Goal: Transaction & Acquisition: Purchase product/service

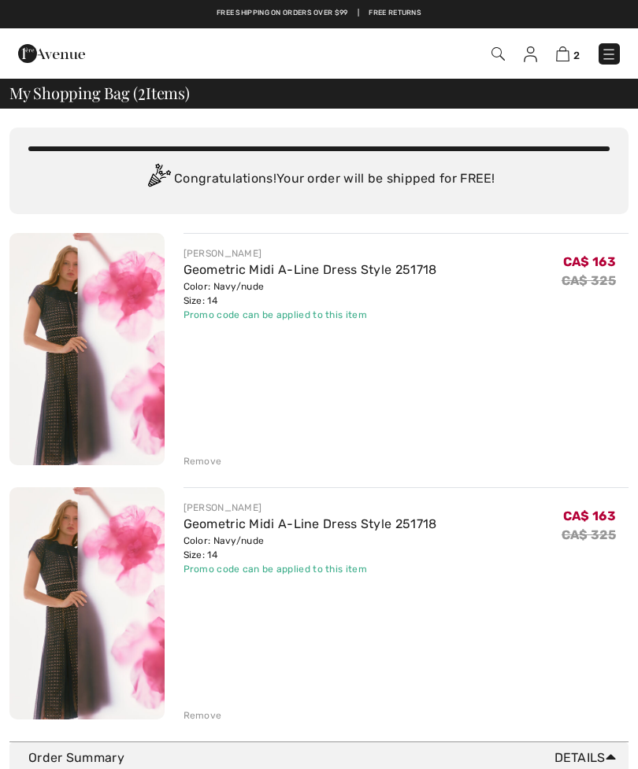
click at [202, 470] on div "JOSEPH RIBKOFF Geometric Midi A-Line Dress Style 251718 Color: Navy/nude Size: …" at bounding box center [318, 478] width 619 height 490
click at [201, 455] on div "Remove" at bounding box center [202, 461] width 39 height 14
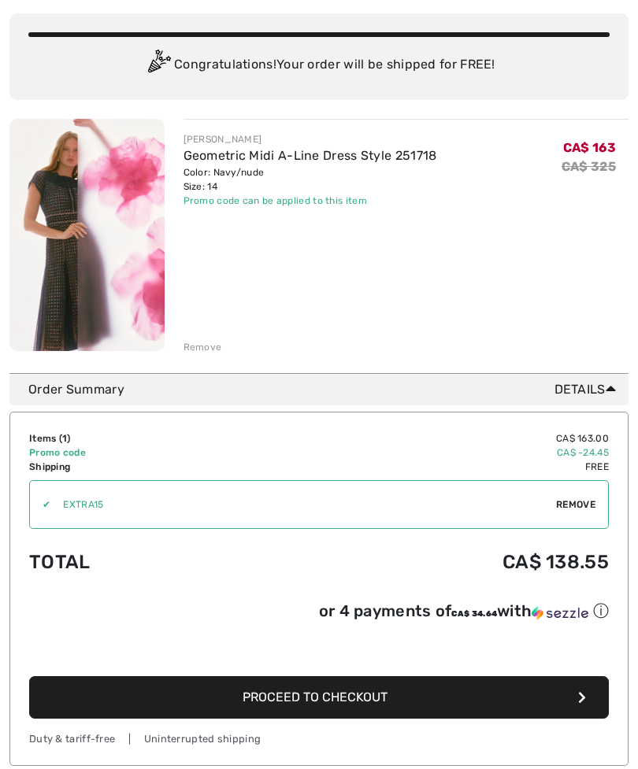
scroll to position [114, 0]
click at [580, 695] on icon "button" at bounding box center [582, 697] width 8 height 13
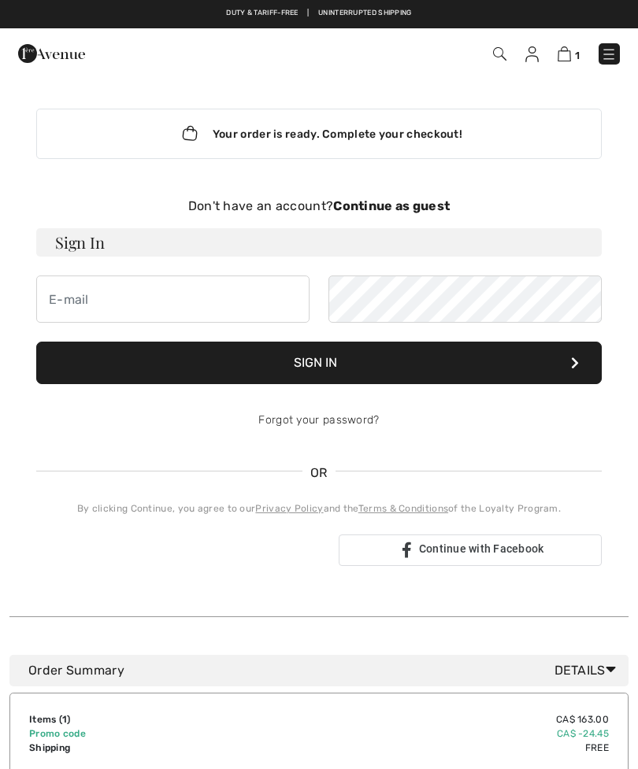
click at [101, 194] on div "Your order is ready. Complete your checkout! Don't have an account? Continue as…" at bounding box center [319, 337] width 591 height 521
click at [395, 210] on strong "Continue as guest" at bounding box center [391, 205] width 117 height 15
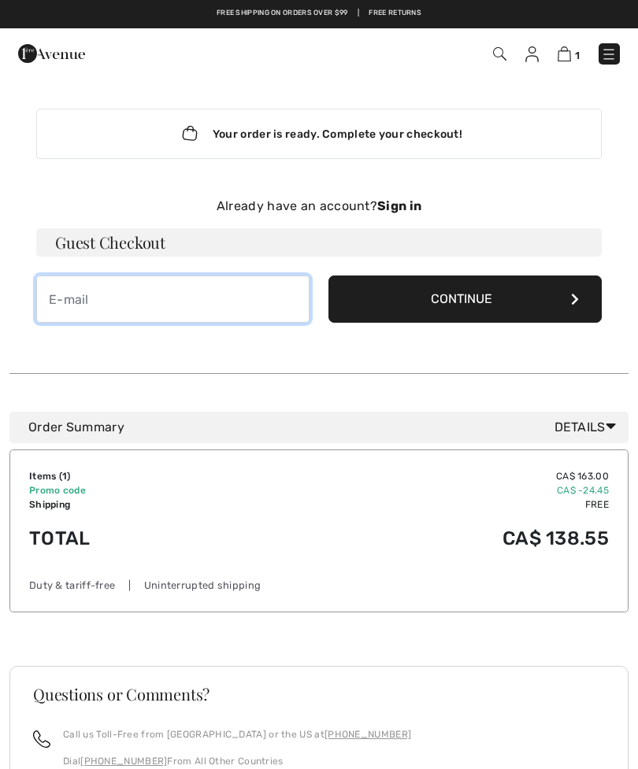
click at [70, 295] on input "email" at bounding box center [172, 299] width 273 height 47
type input "[EMAIL_ADDRESS][DOMAIN_NAME]"
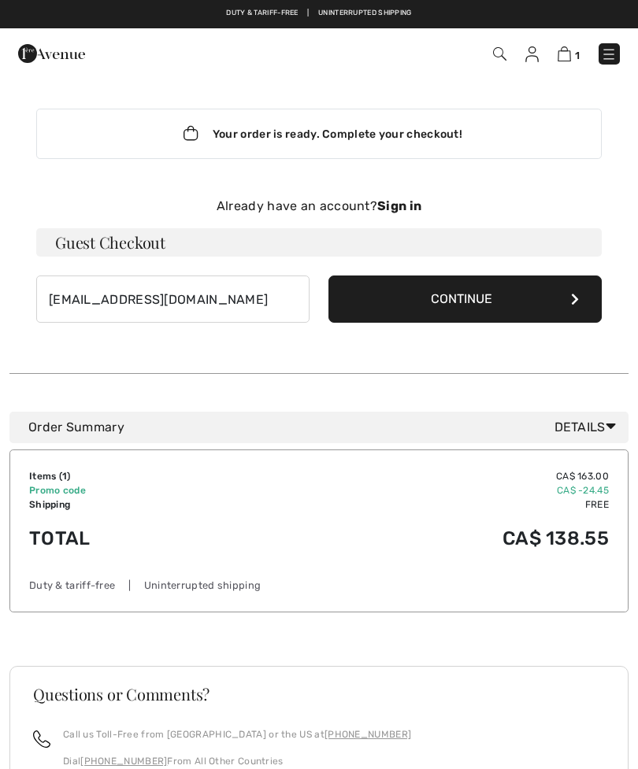
click at [575, 291] on button "Continue" at bounding box center [464, 299] width 273 height 47
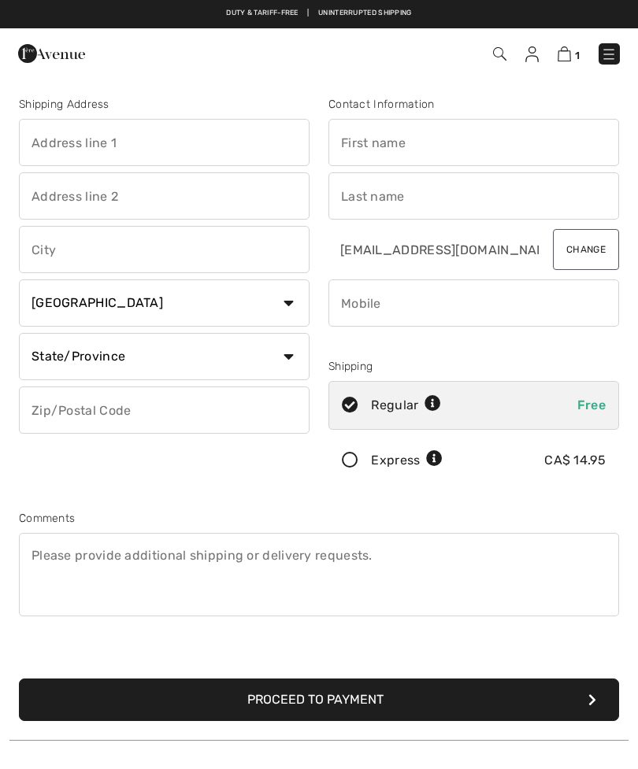
click at [57, 138] on input "text" at bounding box center [164, 142] width 291 height 47
type input "[STREET_ADDRESS]"
click at [34, 257] on input "text" at bounding box center [164, 249] width 291 height 47
type input "[GEOGRAPHIC_DATA]"
click at [282, 358] on select "State/Province Alberta British Columbia Manitoba New Brunswick Newfoundland and…" at bounding box center [164, 356] width 291 height 47
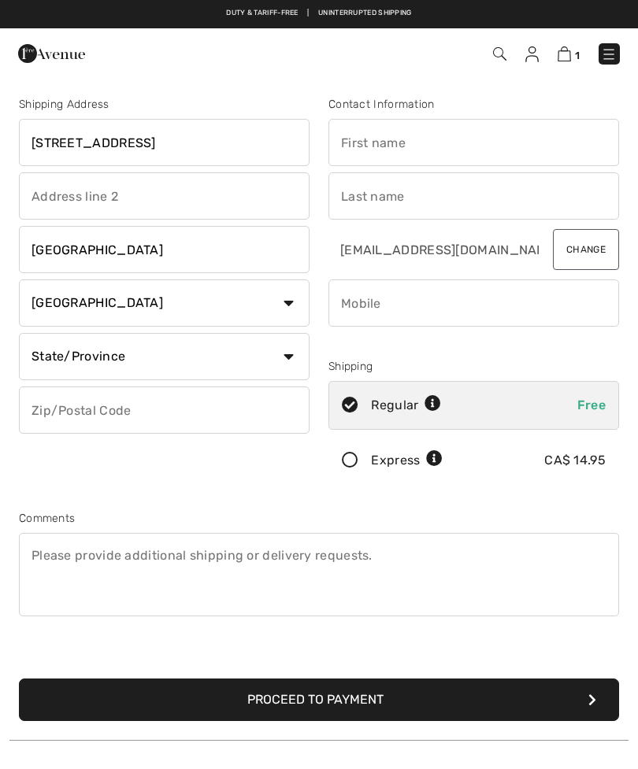
select select "ON"
click at [46, 411] on input "text" at bounding box center [164, 410] width 291 height 47
type input "L1C1K9"
click at [350, 143] on input "text" at bounding box center [473, 142] width 291 height 47
type input "Diane"
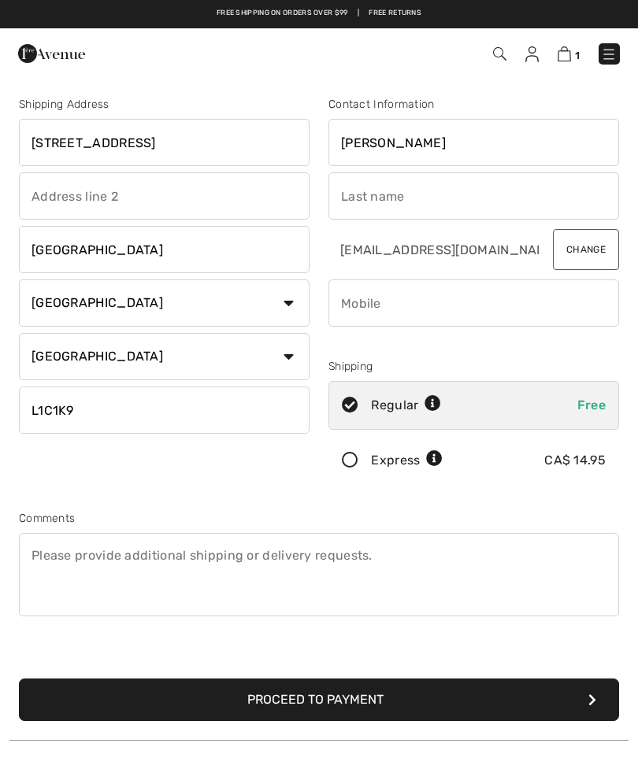
click at [411, 207] on input "text" at bounding box center [473, 195] width 291 height 47
type input "Weeks"
click at [352, 306] on input "phone" at bounding box center [473, 303] width 291 height 47
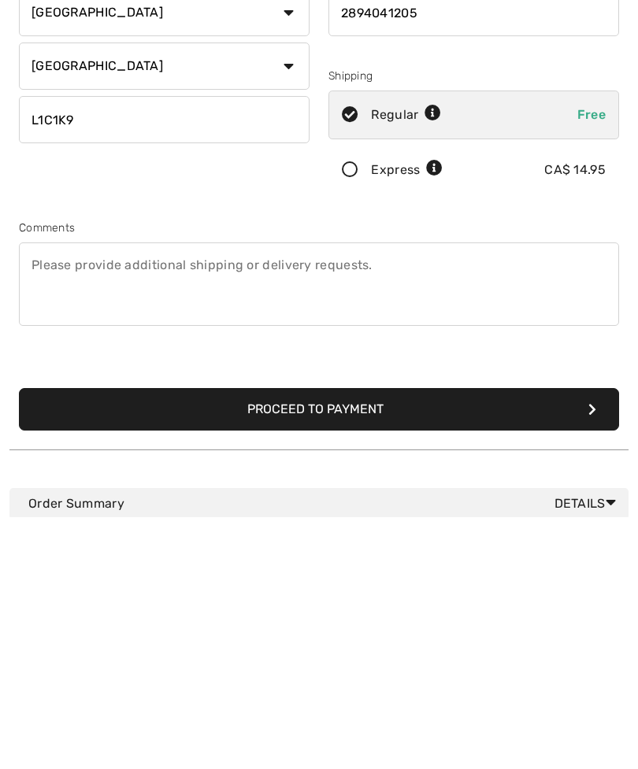
scroll to position [48, 0]
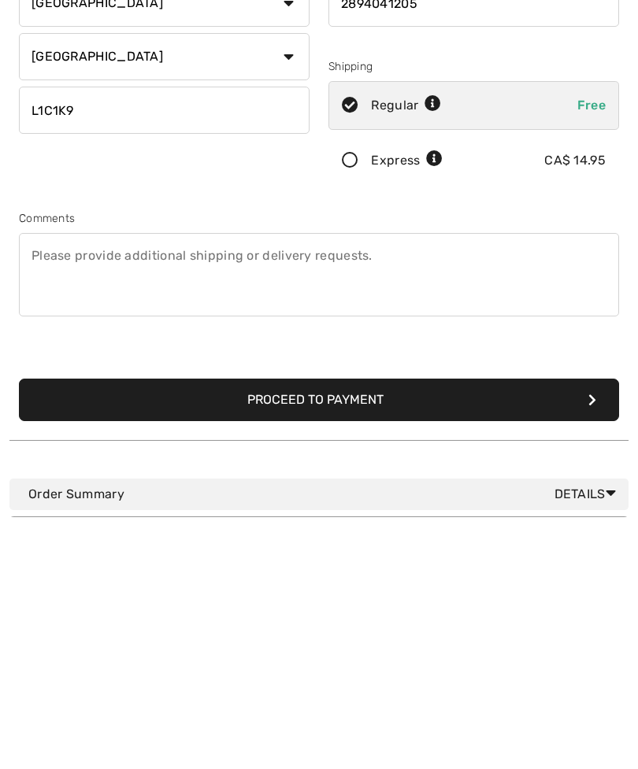
type input "2894041205"
click at [329, 631] on button "Proceed to Payment" at bounding box center [319, 652] width 600 height 43
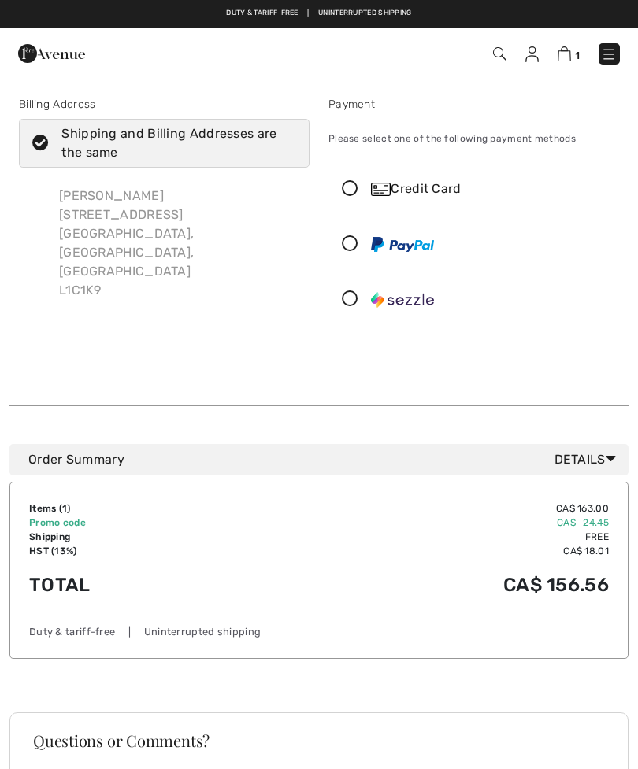
click at [358, 195] on icon at bounding box center [350, 189] width 42 height 17
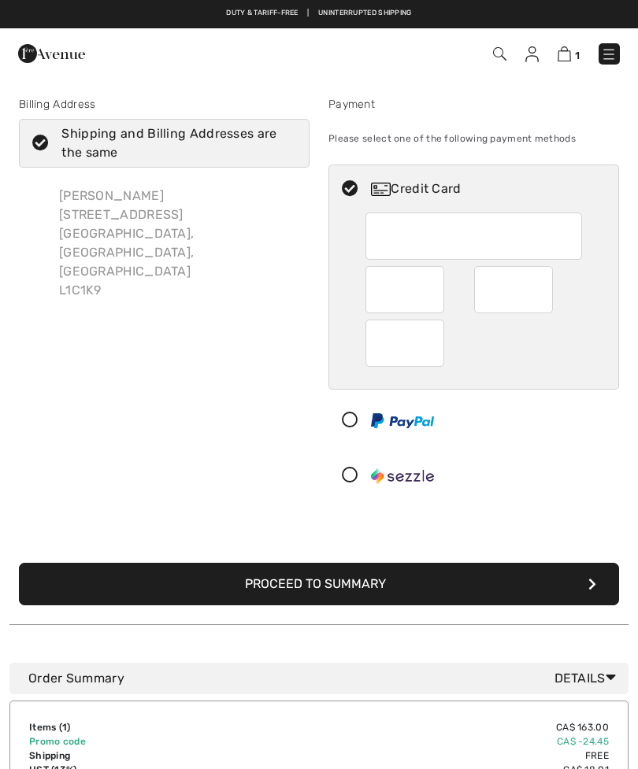
click at [19, 691] on div "Order Summary Details" at bounding box center [318, 678] width 619 height 31
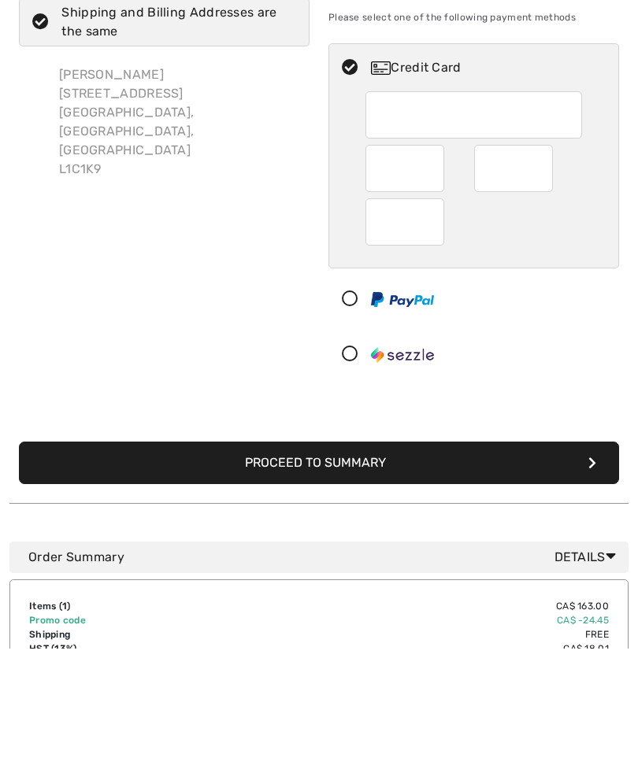
click at [337, 563] on button "Proceed to Summary" at bounding box center [319, 584] width 600 height 43
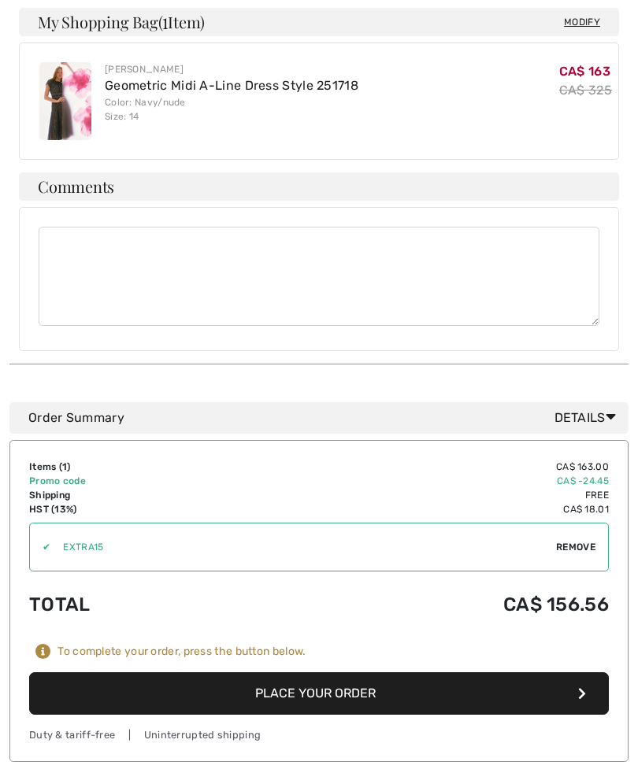
scroll to position [947, 0]
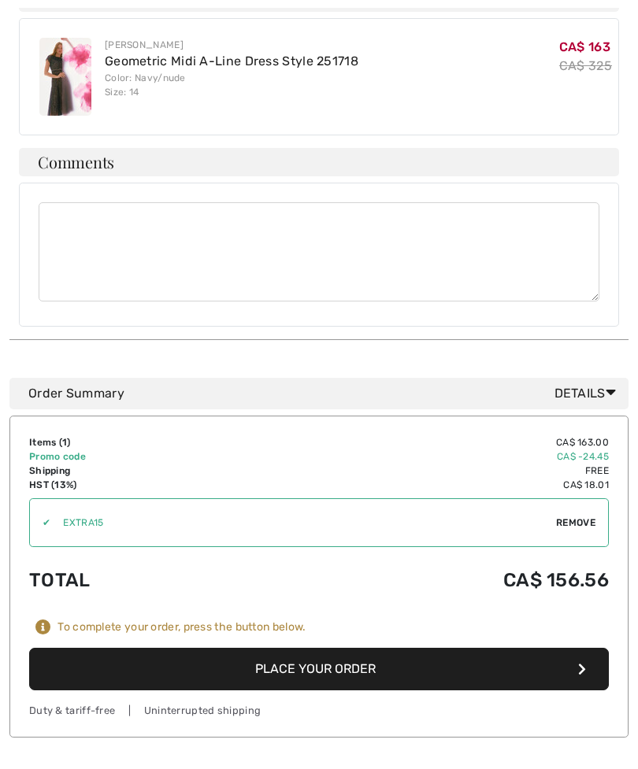
click at [334, 648] on button "Place Your Order" at bounding box center [319, 669] width 580 height 43
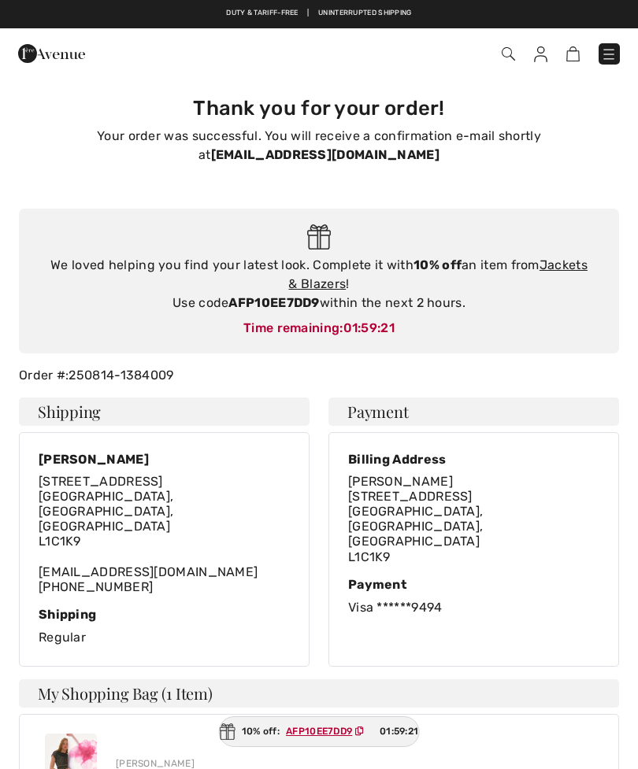
checkbox input "true"
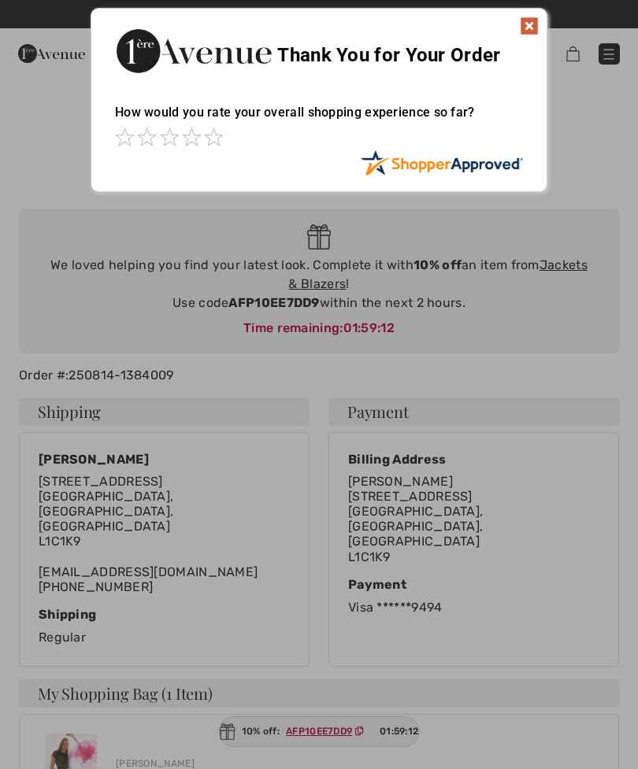
click at [526, 33] on img at bounding box center [529, 26] width 19 height 19
